Goal: Navigation & Orientation: Understand site structure

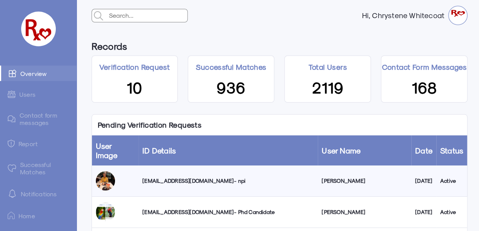
click at [38, 166] on link "Successful Matches" at bounding box center [38, 168] width 77 height 22
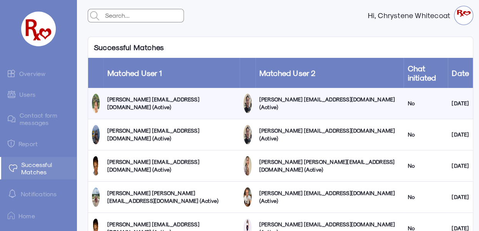
click at [30, 94] on link "Users" at bounding box center [38, 94] width 77 height 15
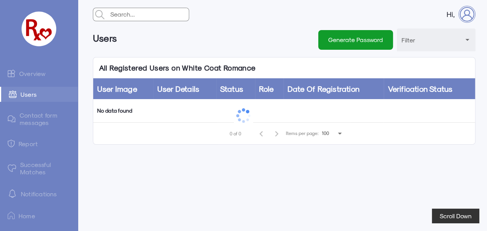
click at [32, 72] on link "Overview" at bounding box center [39, 72] width 78 height 15
